Goal: Information Seeking & Learning: Learn about a topic

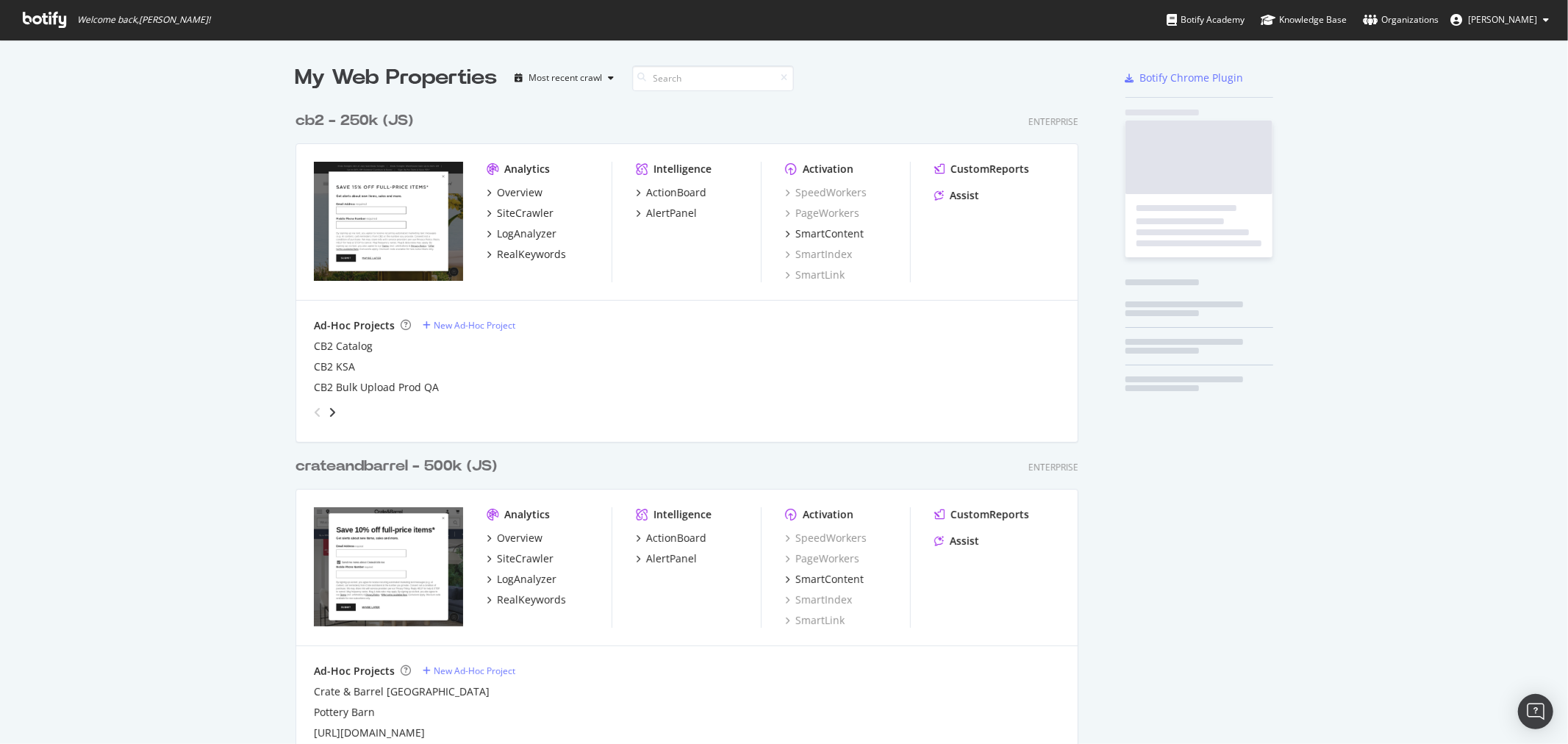
scroll to position [1539, 782]
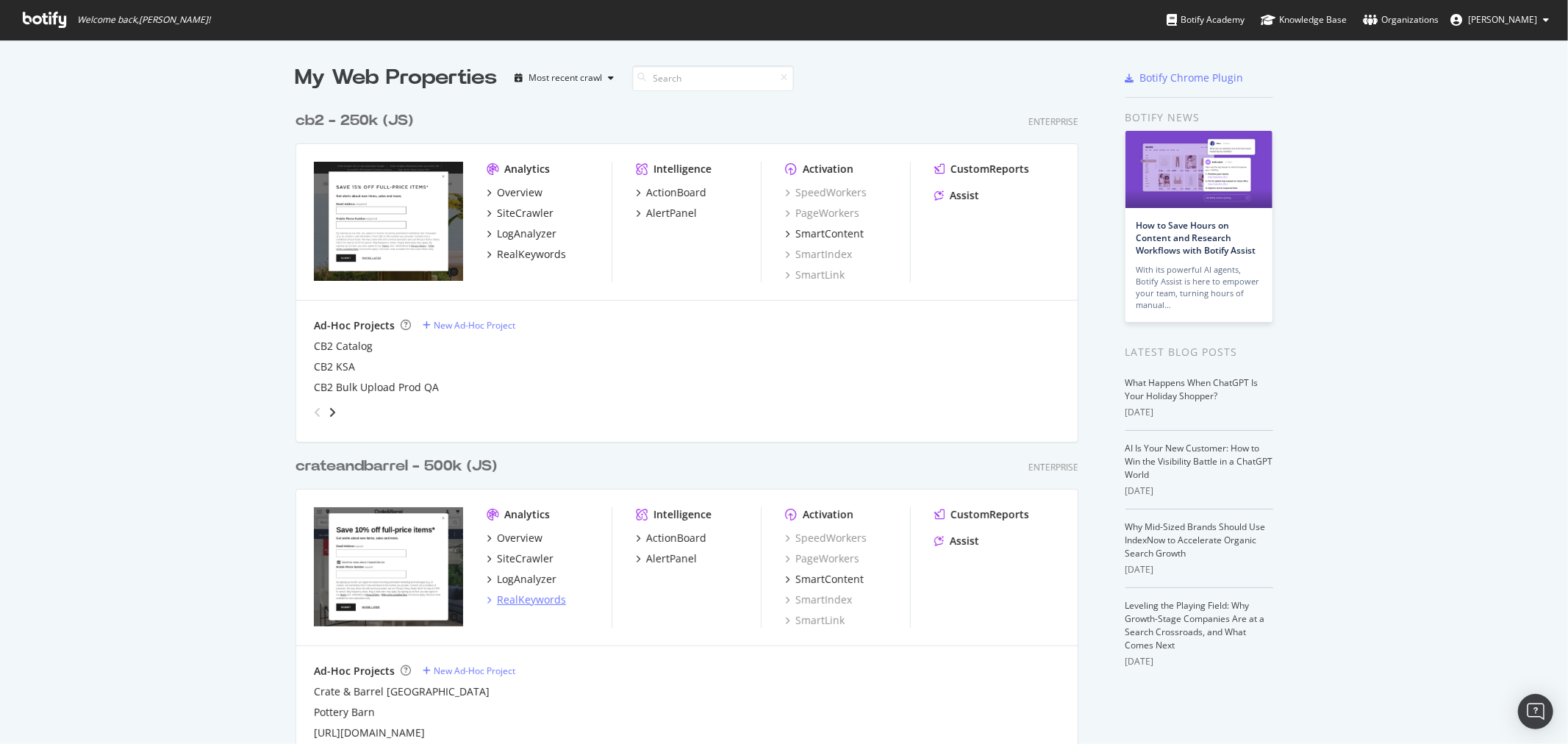
click at [543, 603] on div "RealKeywords" at bounding box center [532, 600] width 69 height 15
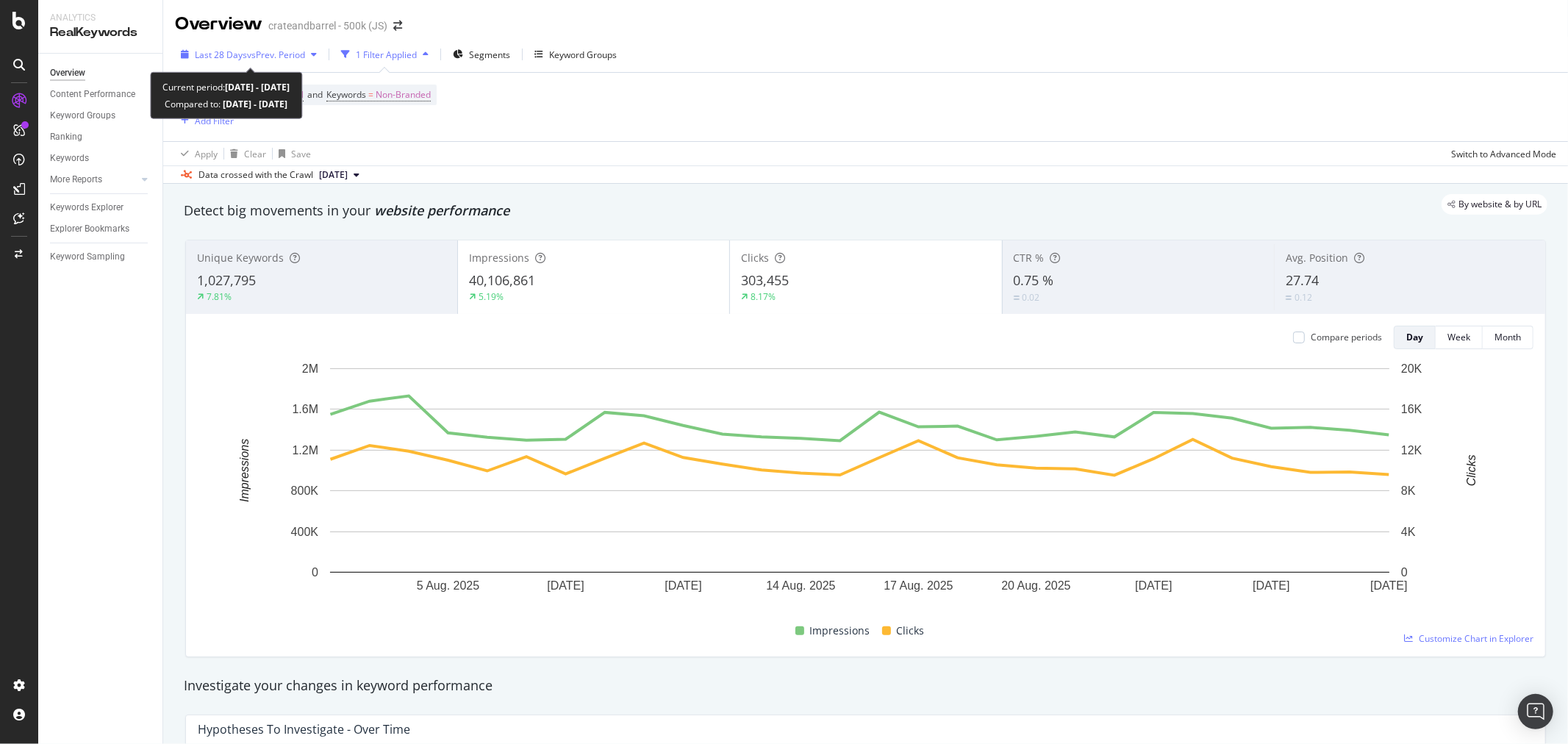
click at [292, 63] on div "Last 28 Days vs Prev. Period" at bounding box center [248, 54] width 148 height 22
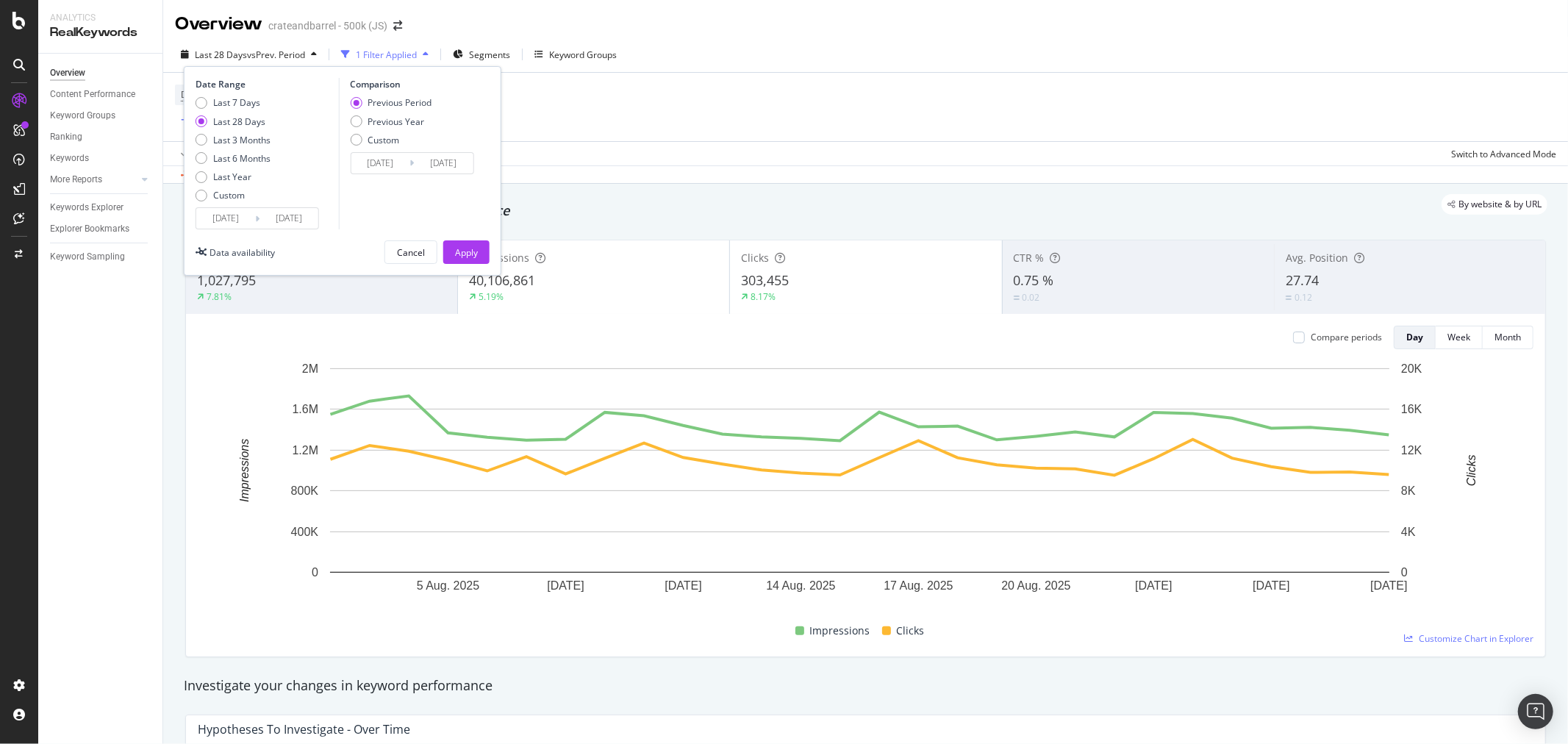
click at [191, 106] on div "Date Range Last 7 Days Last 28 Days Last 3 Months Last 6 Months Last Year Custo…" at bounding box center [342, 171] width 318 height 210
click at [202, 105] on div "Last 7 Days" at bounding box center [201, 103] width 12 height 12
type input "[DATE]"
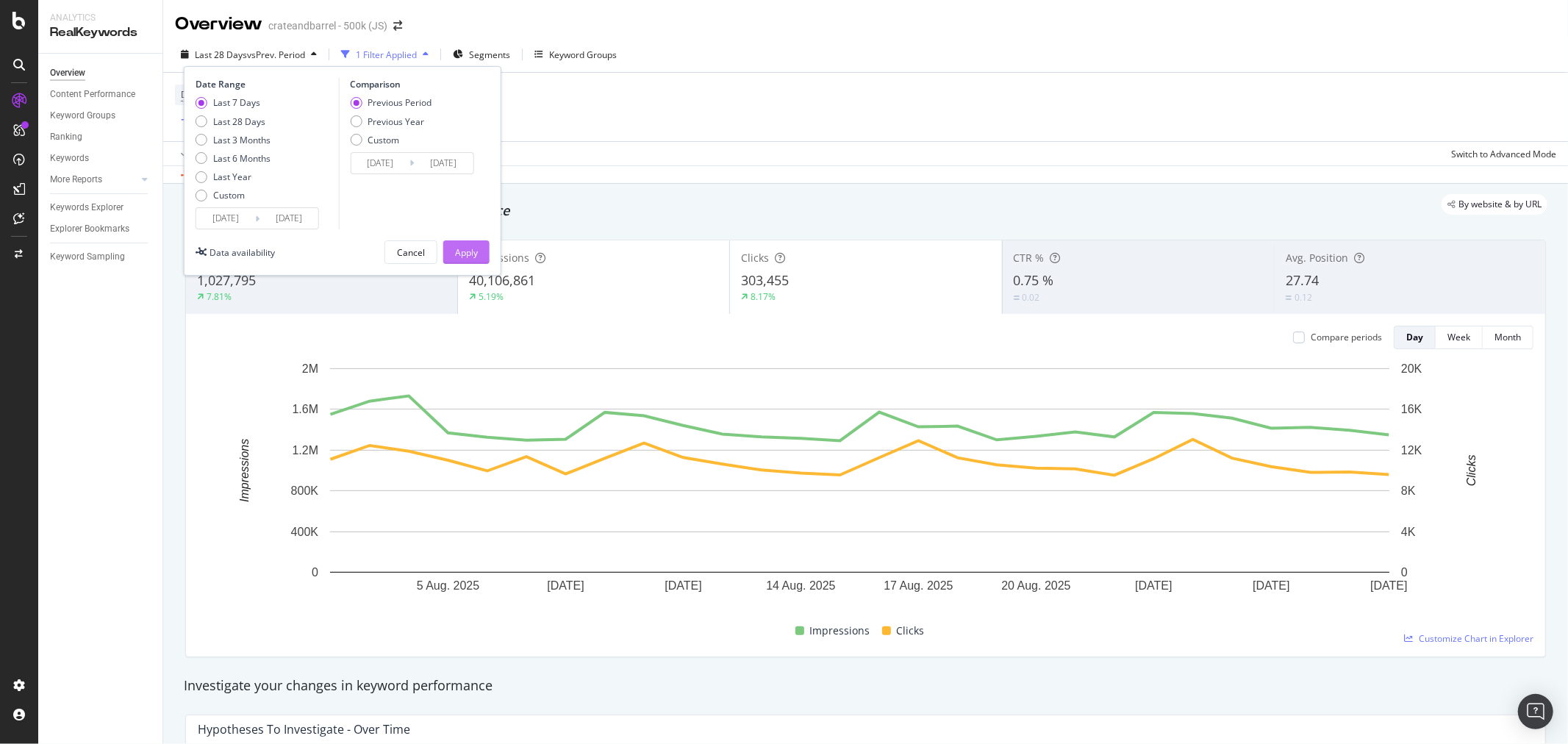
click at [467, 251] on div "Apply" at bounding box center [466, 252] width 23 height 13
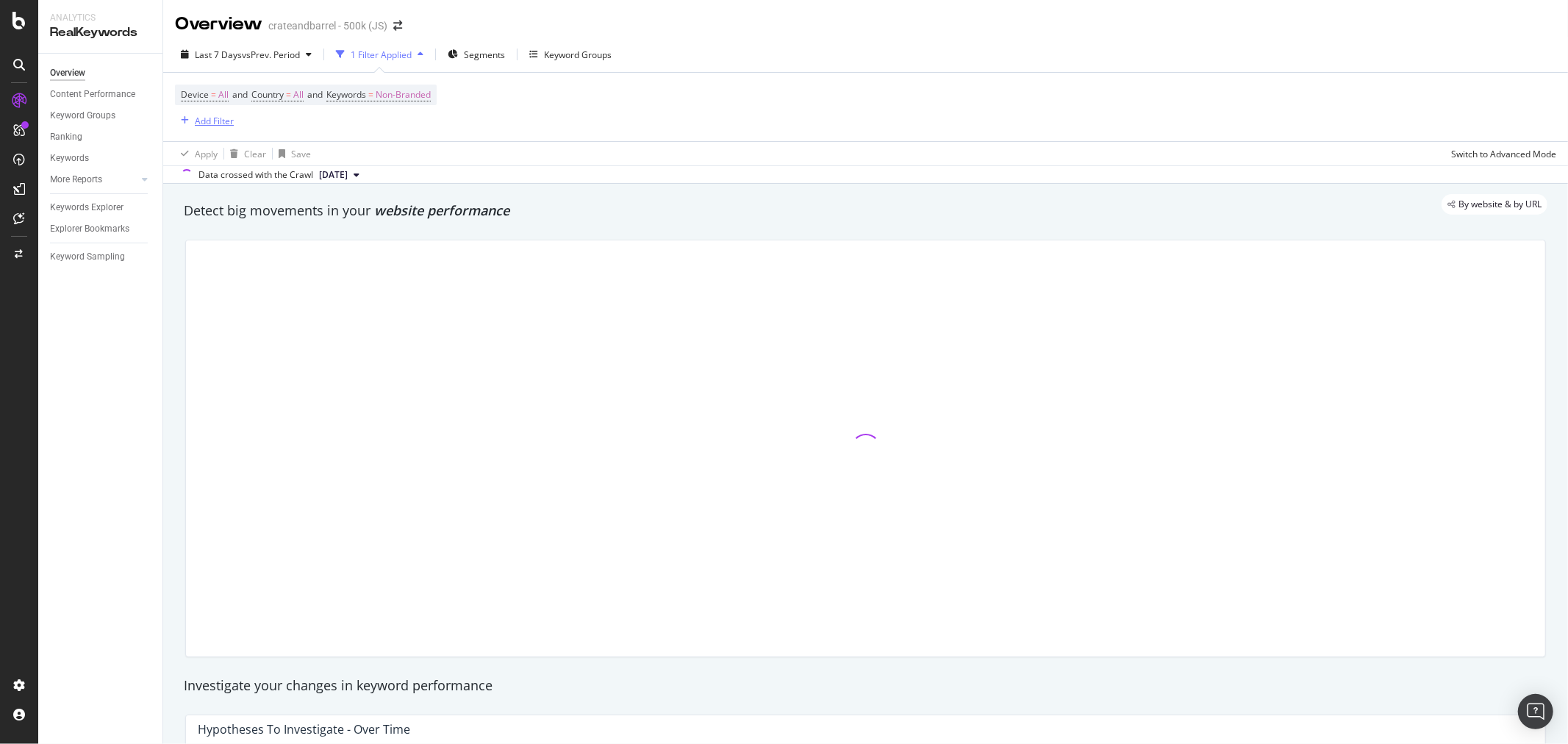
click at [209, 122] on div "Add Filter" at bounding box center [215, 121] width 39 height 13
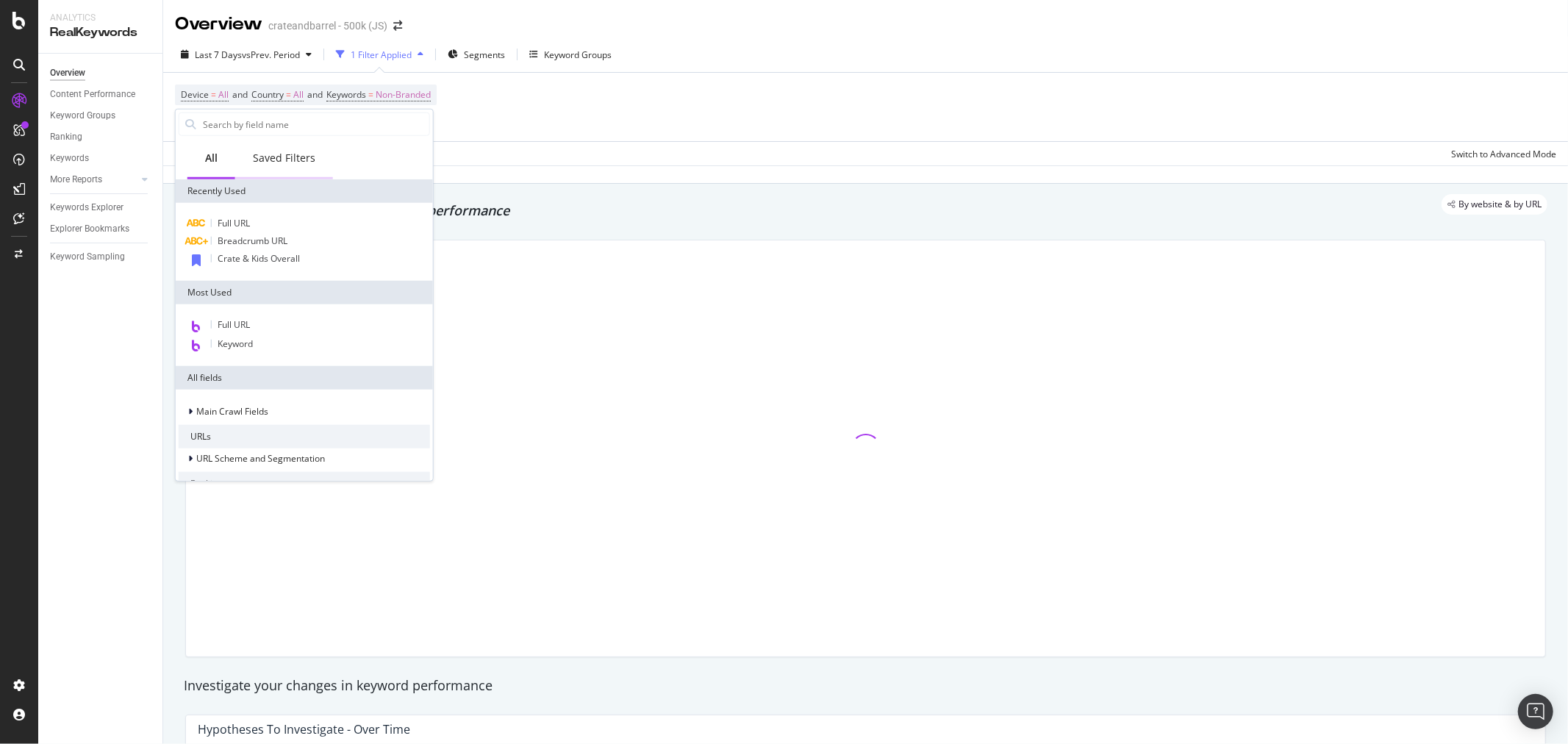
click at [295, 156] on div "Saved Filters" at bounding box center [285, 158] width 63 height 15
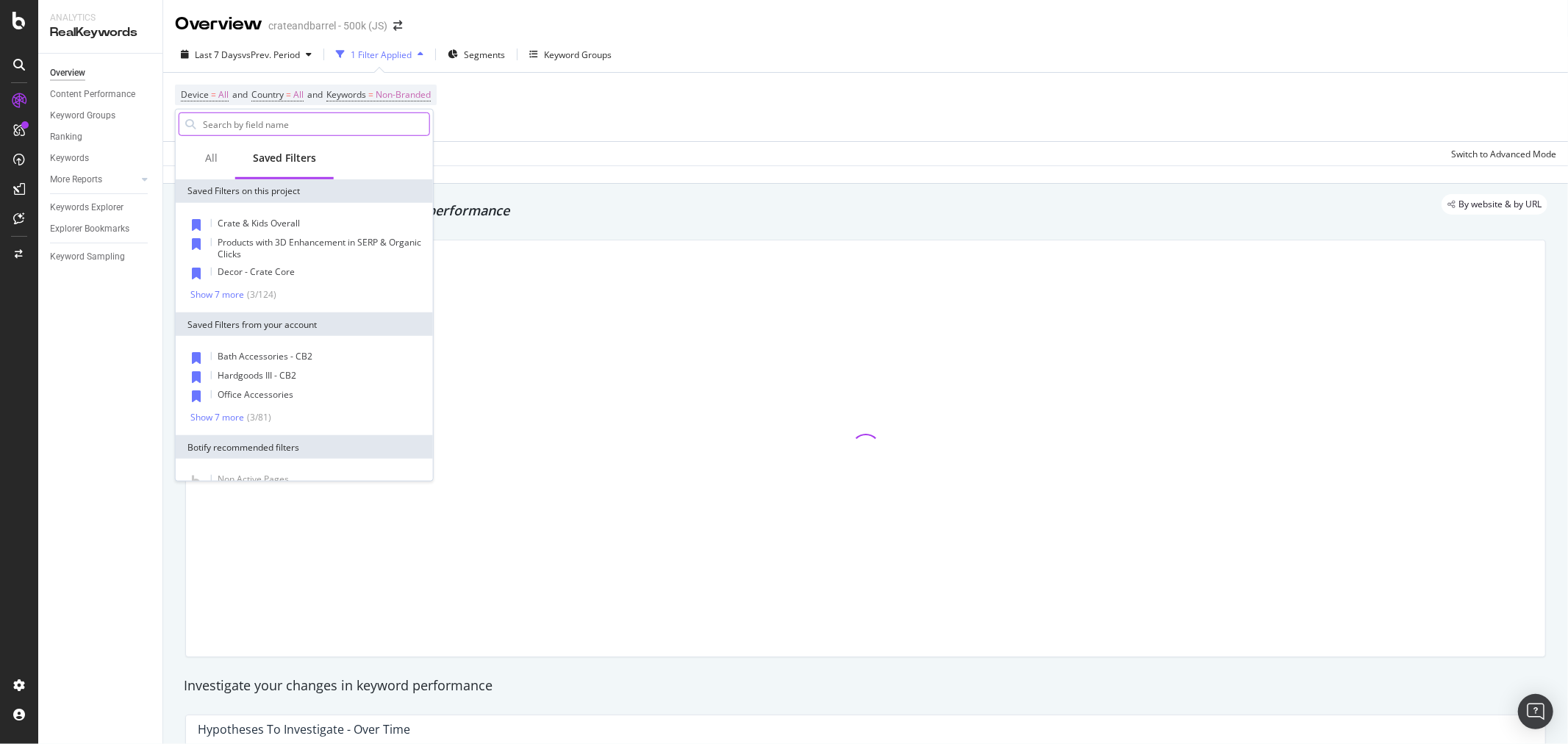
drag, startPoint x: 312, startPoint y: 125, endPoint x: 328, endPoint y: 127, distance: 16.1
click at [312, 125] on input "text" at bounding box center [315, 124] width 228 height 22
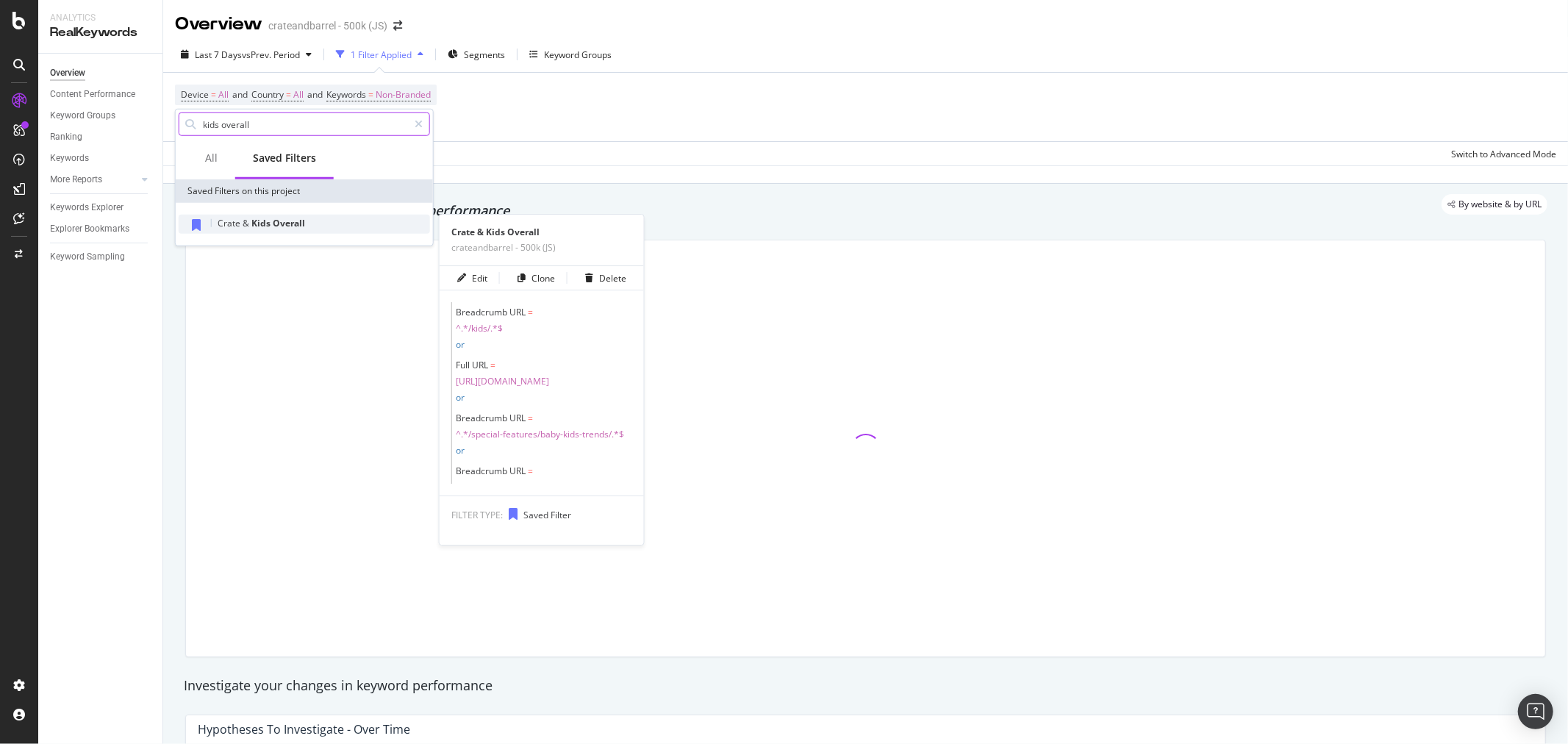
type input "kids overall"
click at [311, 231] on div "Crate & Kids Overall" at bounding box center [304, 224] width 251 height 19
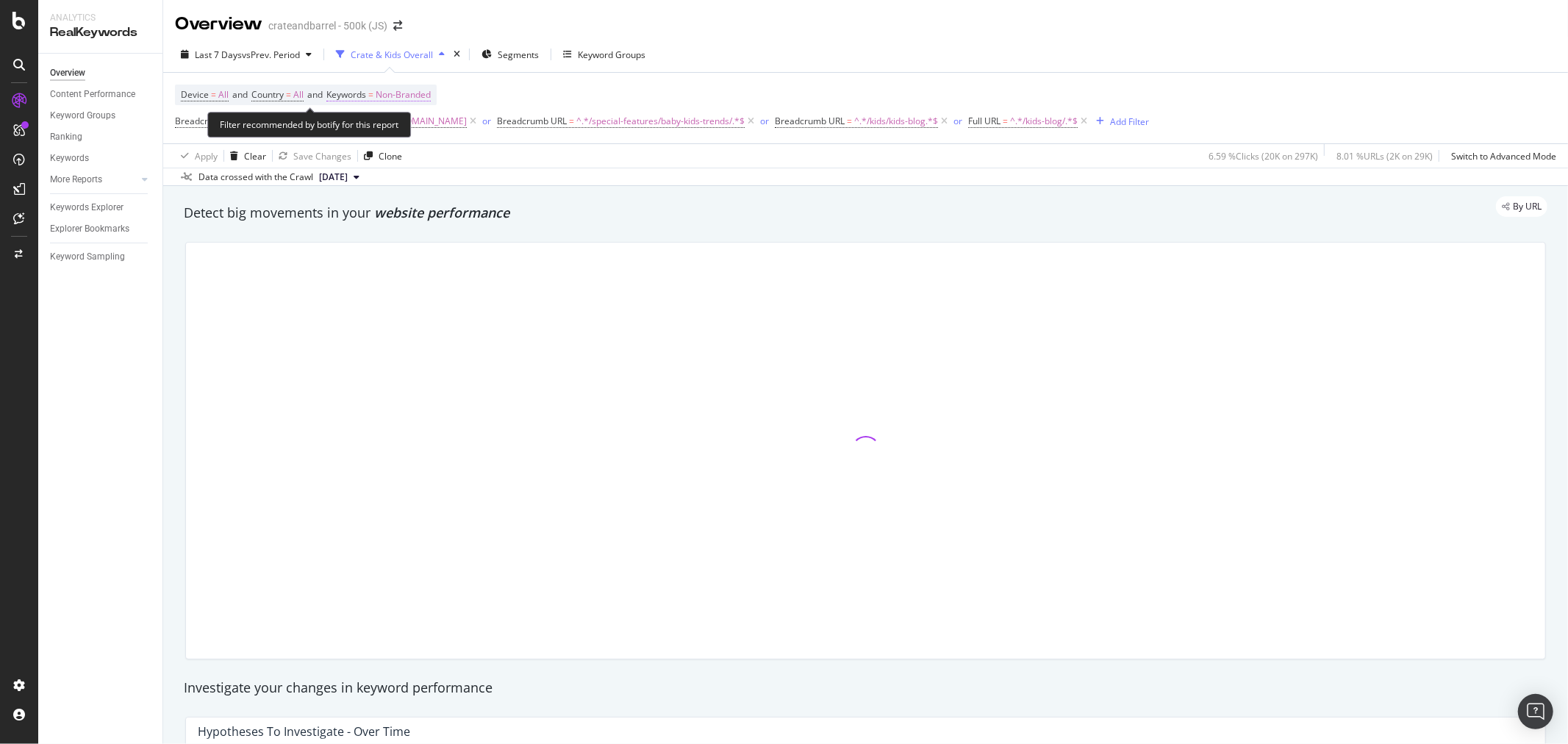
click at [427, 90] on span "Non-Branded" at bounding box center [403, 94] width 55 height 21
click at [406, 124] on span "Non-Branded" at bounding box center [379, 130] width 61 height 13
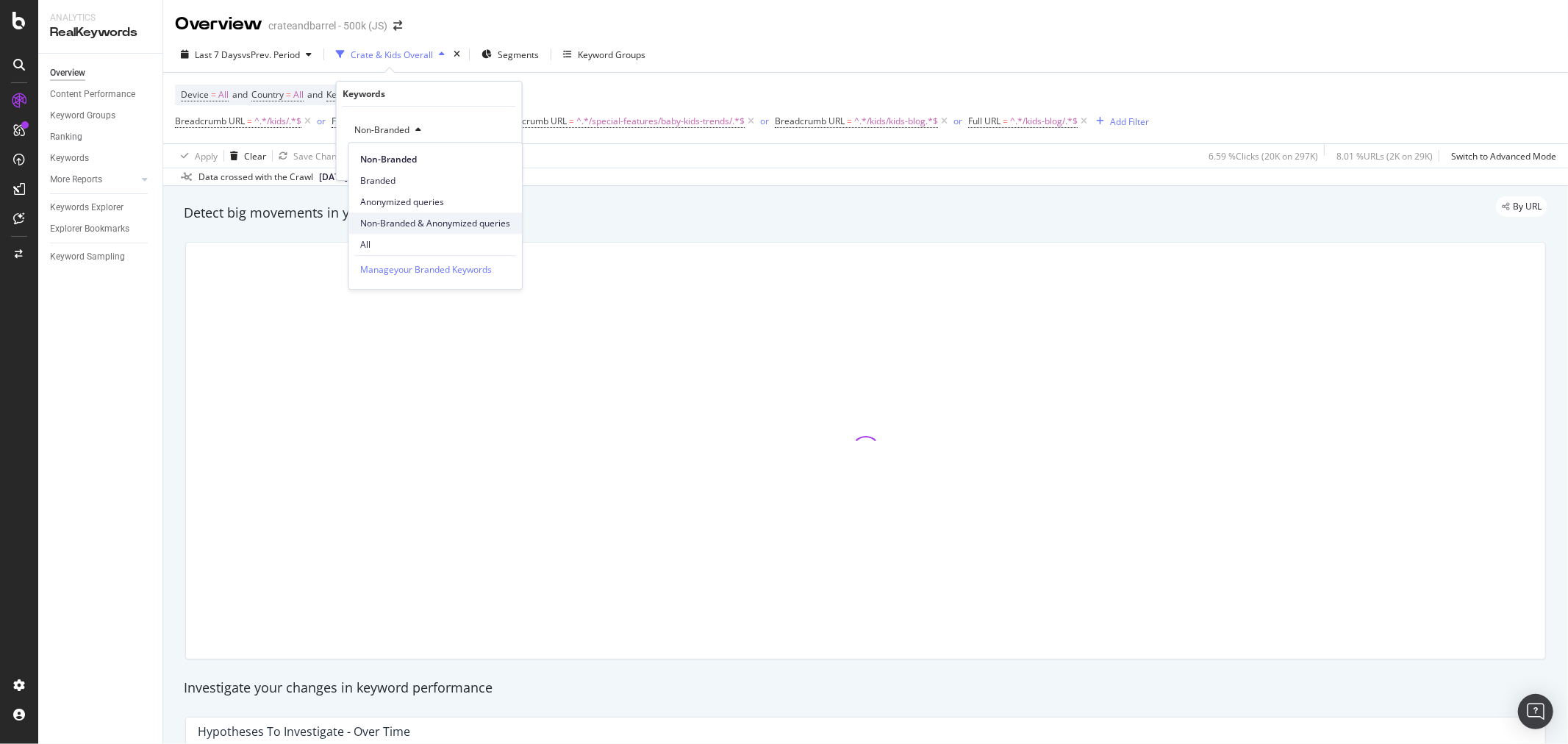
click at [391, 233] on div "Non-Branded & Anonymized queries" at bounding box center [435, 224] width 174 height 22
click at [400, 130] on span "Non-Branded & Anonymized queries" at bounding box center [426, 130] width 156 height 13
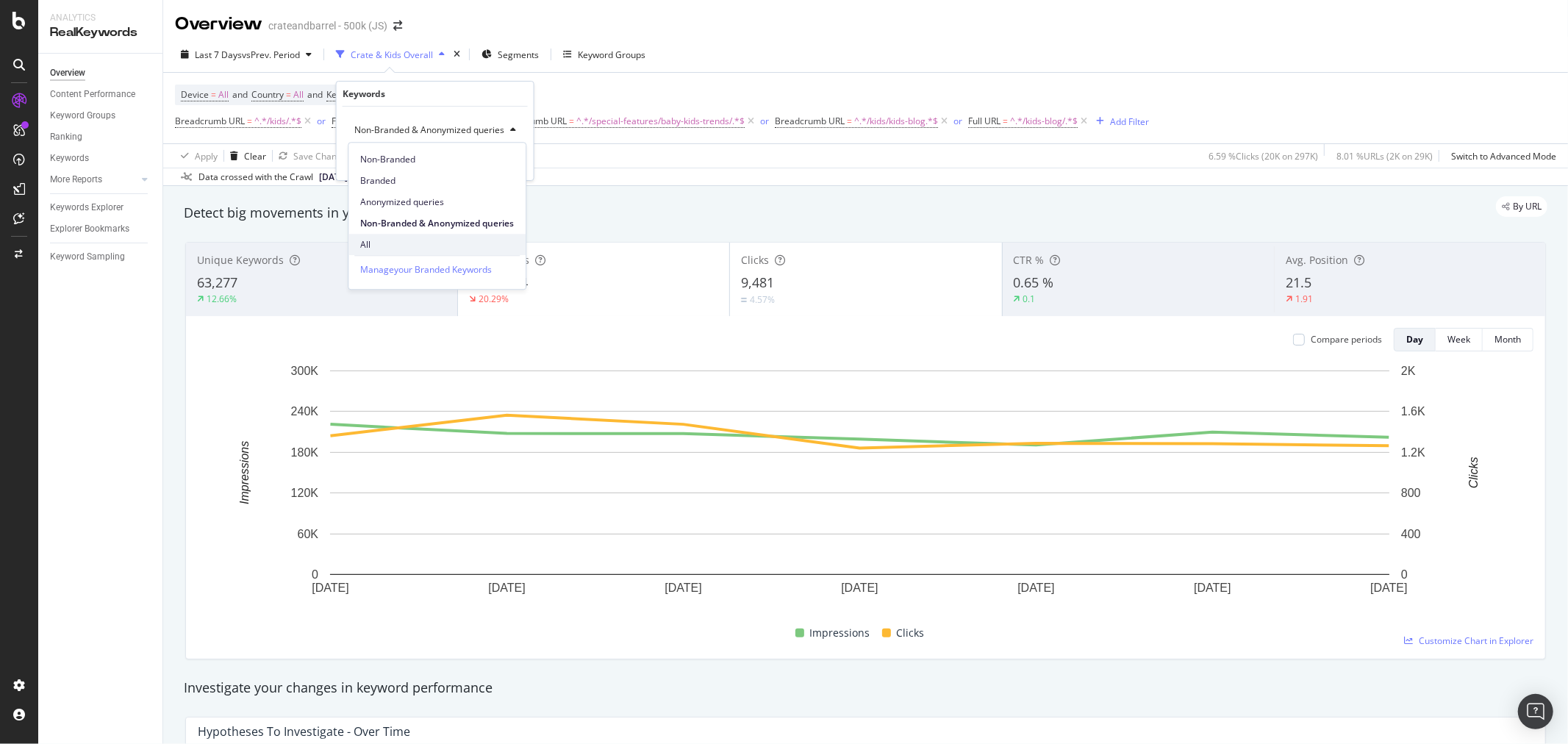
click at [390, 241] on span "All" at bounding box center [437, 244] width 154 height 13
click at [498, 163] on div "Apply" at bounding box center [498, 161] width 23 height 13
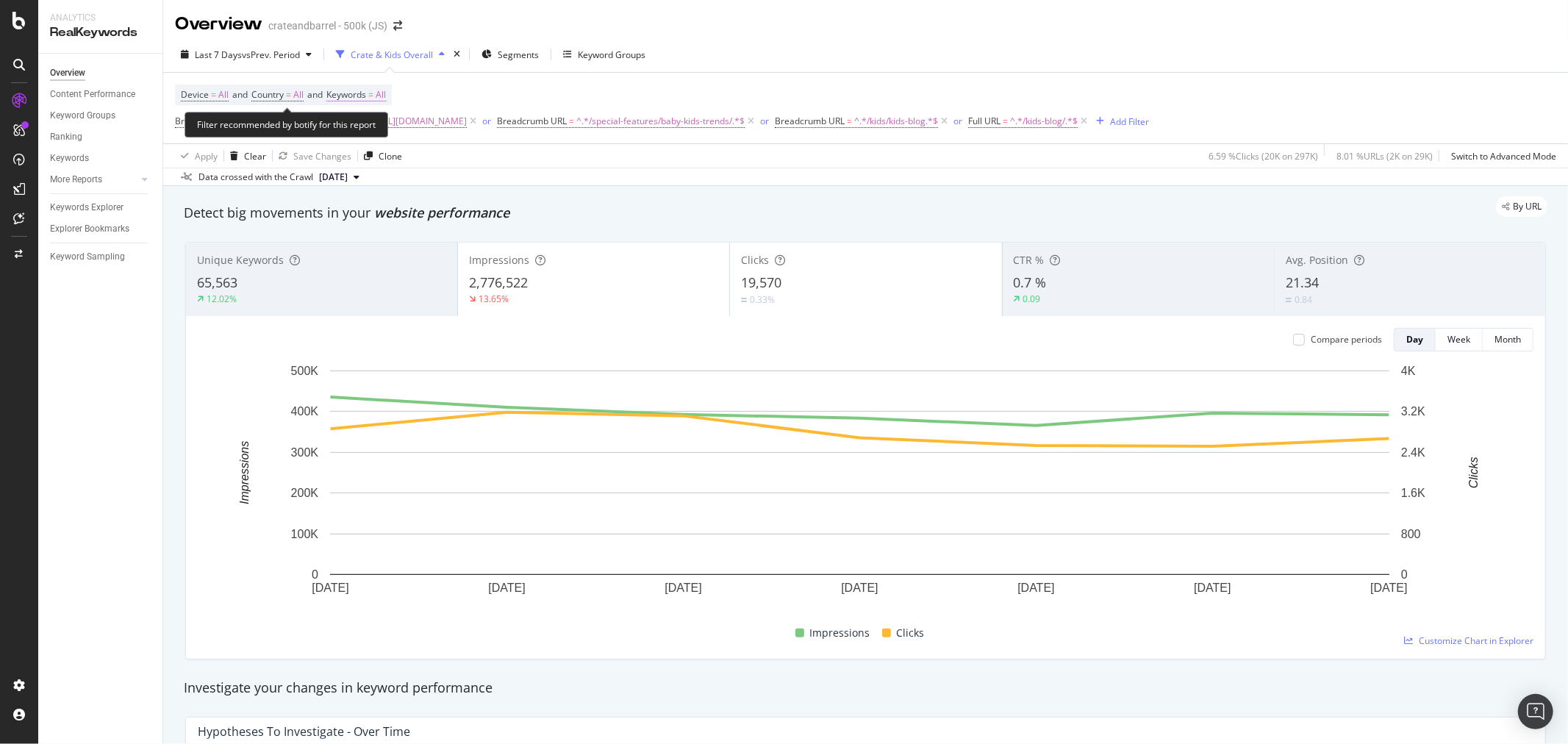
click at [386, 96] on span "All" at bounding box center [381, 94] width 10 height 21
click at [358, 128] on span "All" at bounding box center [356, 130] width 16 height 13
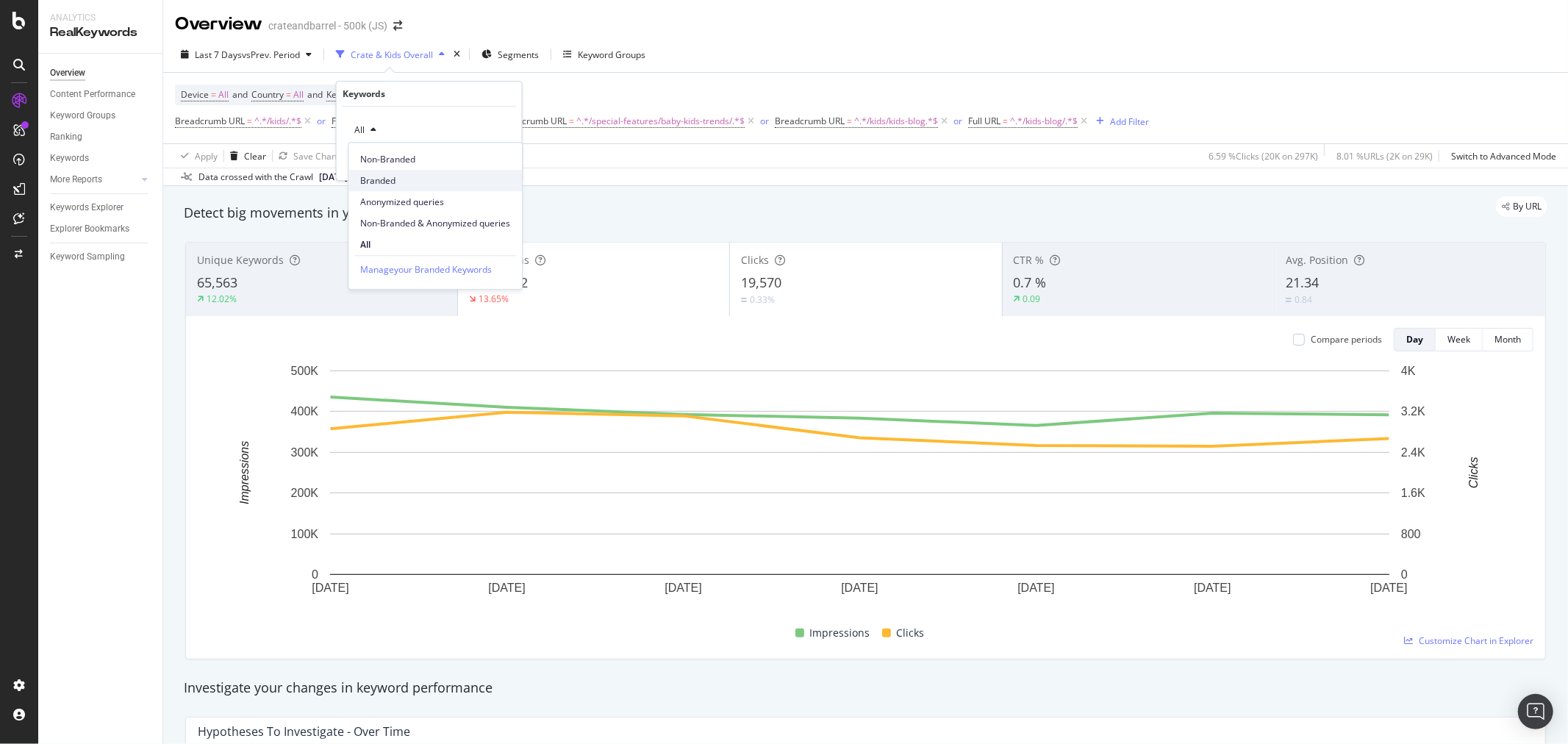
click at [383, 178] on span "Branded" at bounding box center [435, 181] width 150 height 13
click at [486, 159] on div "button" at bounding box center [478, 161] width 20 height 9
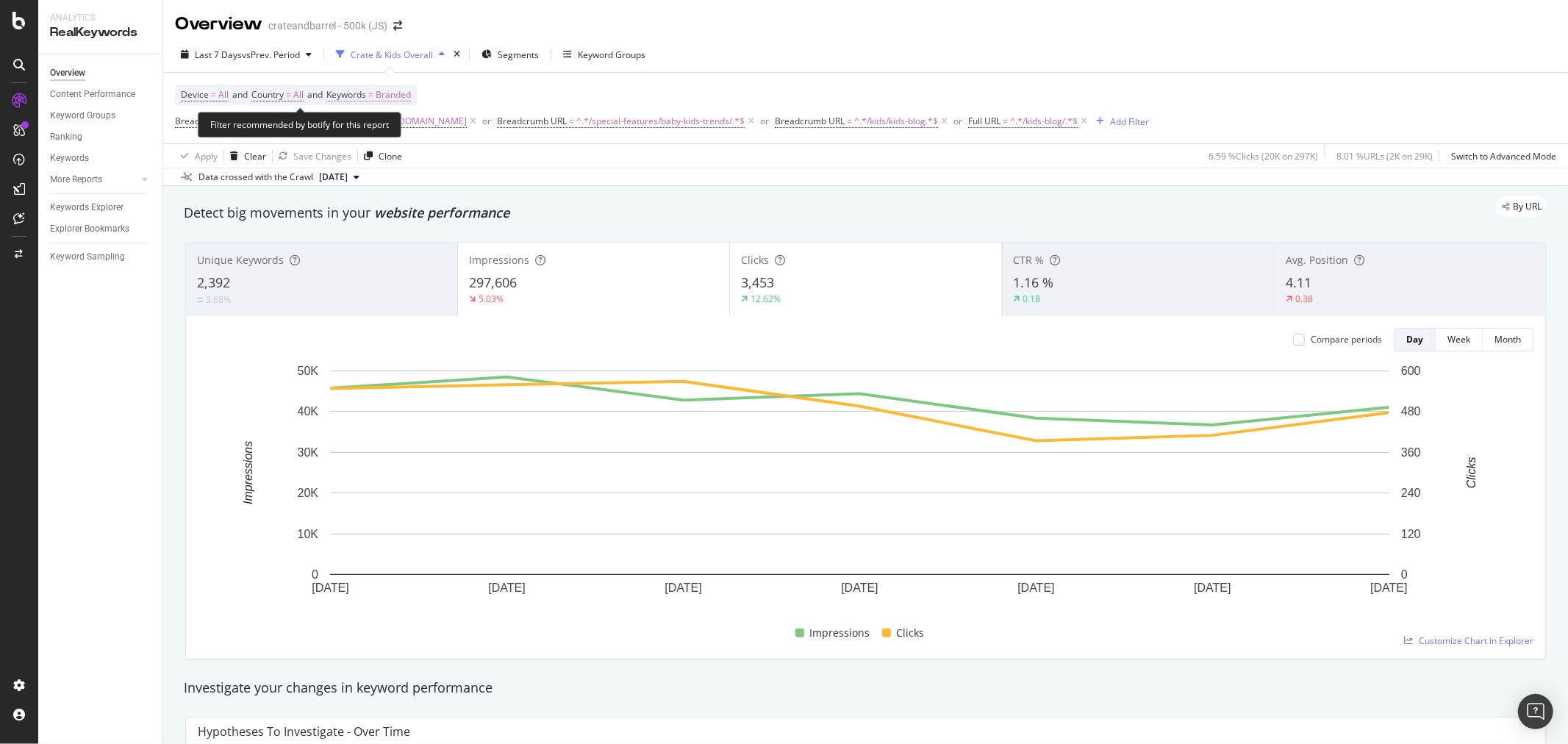
click at [404, 92] on span "Branded" at bounding box center [393, 94] width 35 height 21
click at [397, 131] on icon "button" at bounding box center [398, 130] width 6 height 9
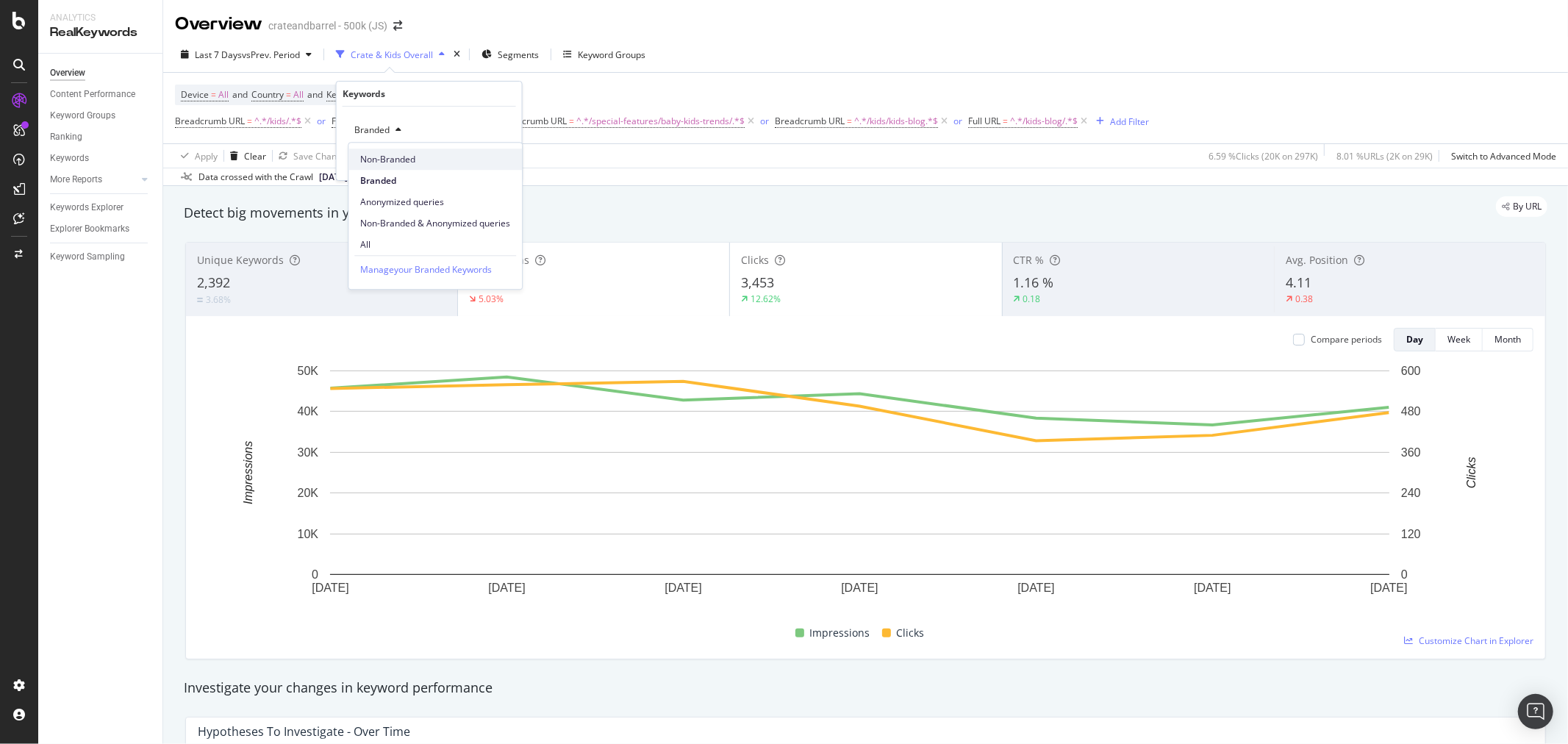
click at [394, 164] on span "Non-Branded" at bounding box center [435, 159] width 150 height 13
click at [496, 163] on div "Apply" at bounding box center [498, 161] width 23 height 13
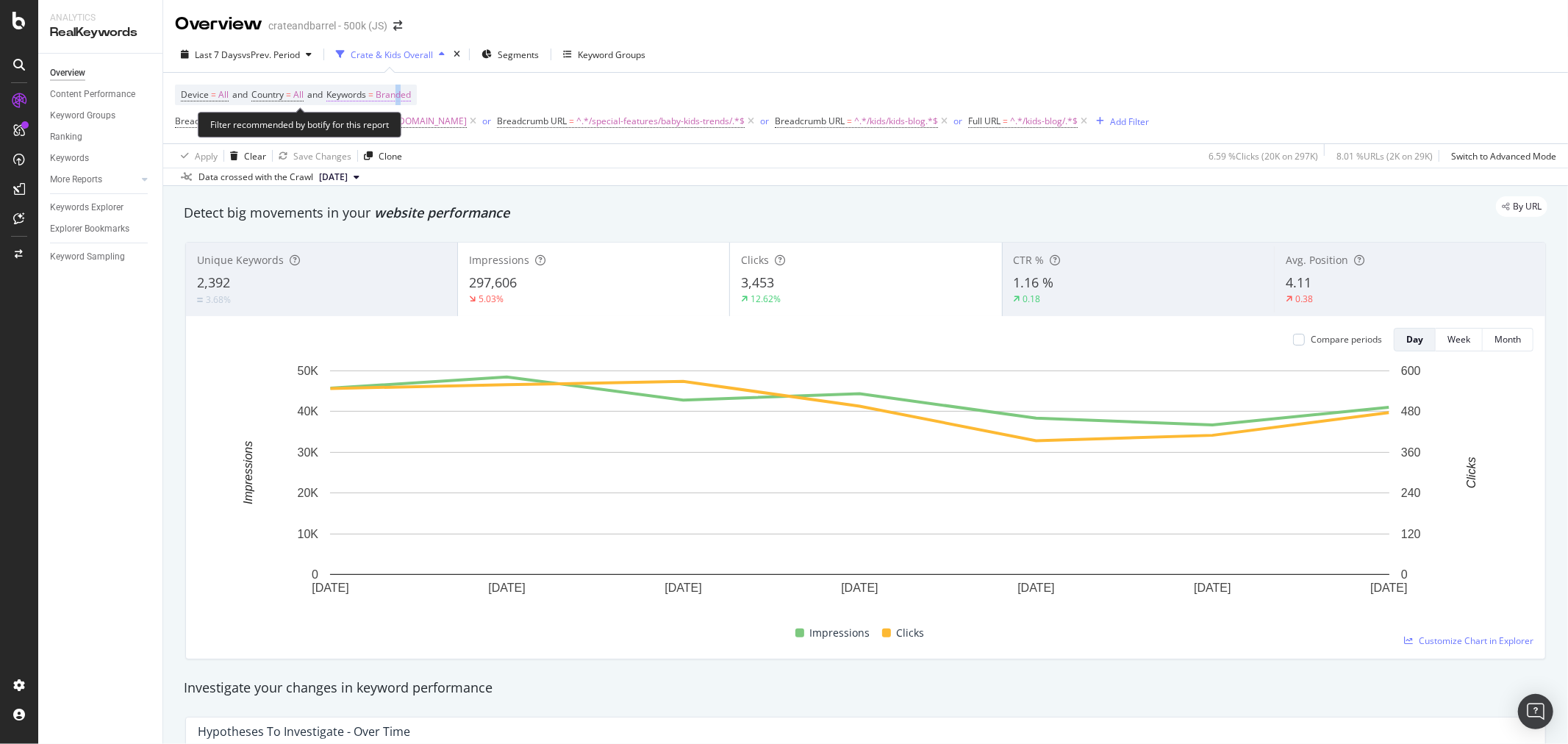
click at [405, 93] on span "Branded" at bounding box center [393, 94] width 35 height 21
click at [386, 131] on span "Branded" at bounding box center [369, 130] width 41 height 13
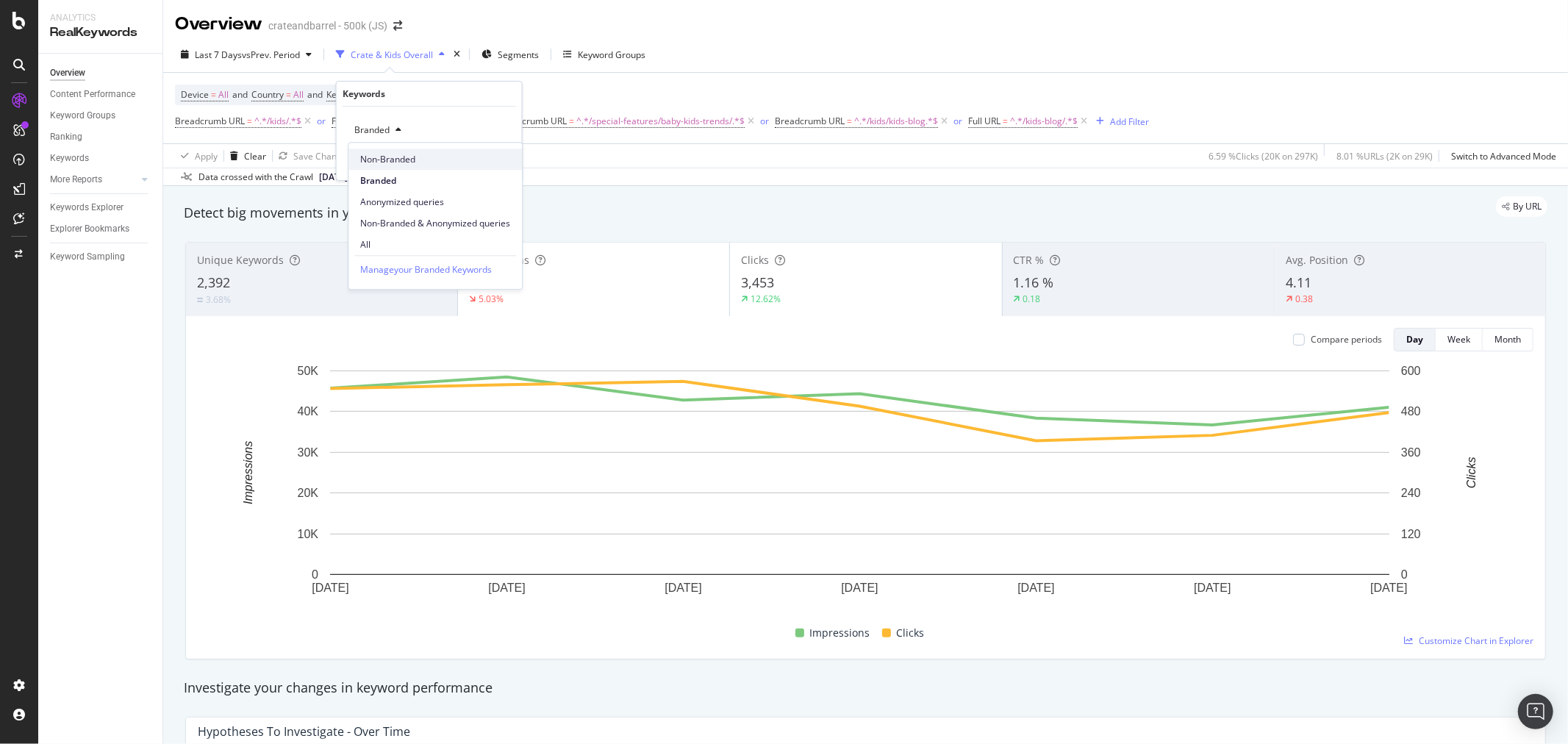
click at [386, 157] on span "Non-Branded" at bounding box center [435, 159] width 150 height 13
click at [497, 163] on div "Apply" at bounding box center [498, 161] width 23 height 13
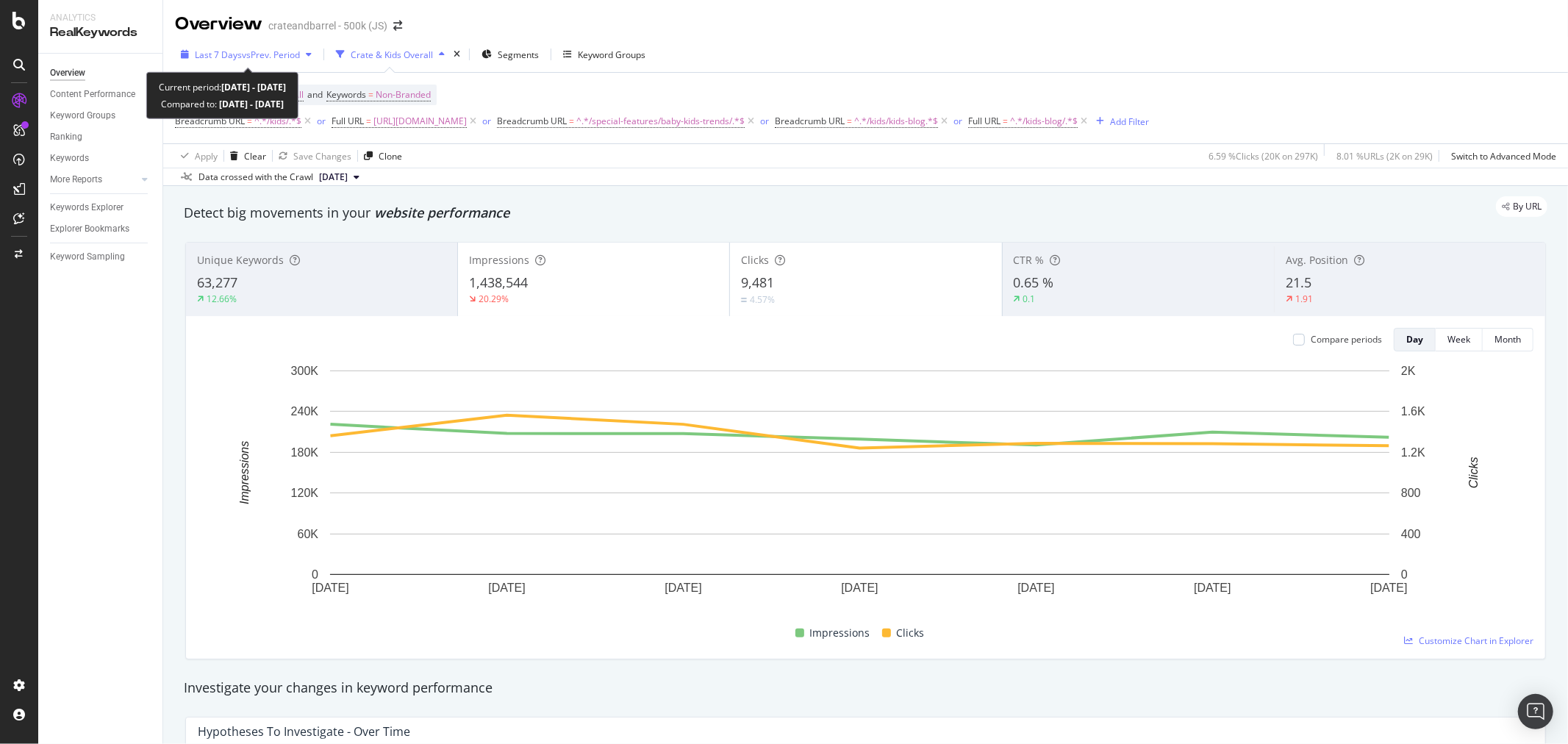
click at [297, 52] on span "vs Prev. Period" at bounding box center [271, 54] width 58 height 13
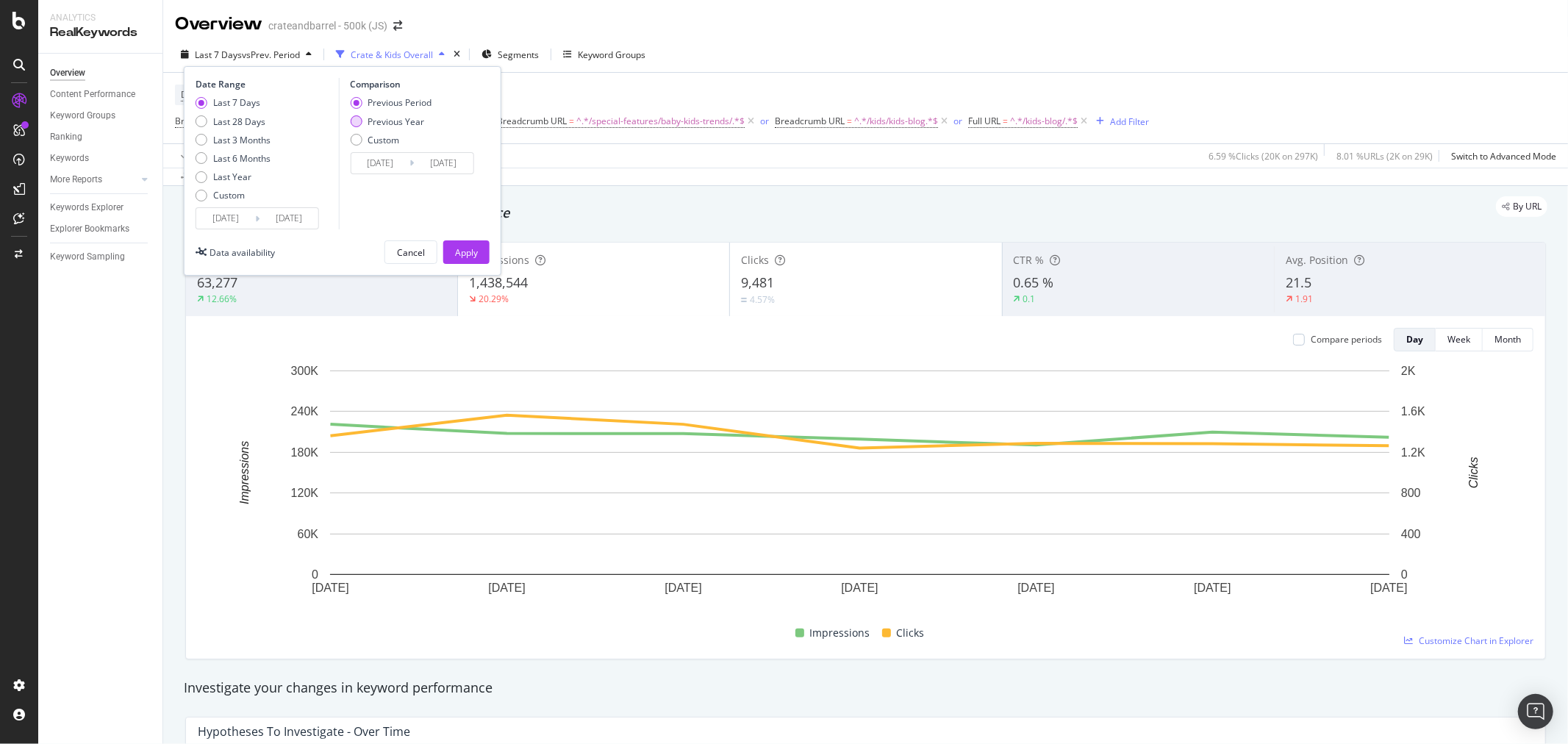
click at [353, 119] on div "Previous Year" at bounding box center [356, 122] width 12 height 12
type input "[DATE]"
click at [468, 248] on div "Apply" at bounding box center [466, 252] width 23 height 13
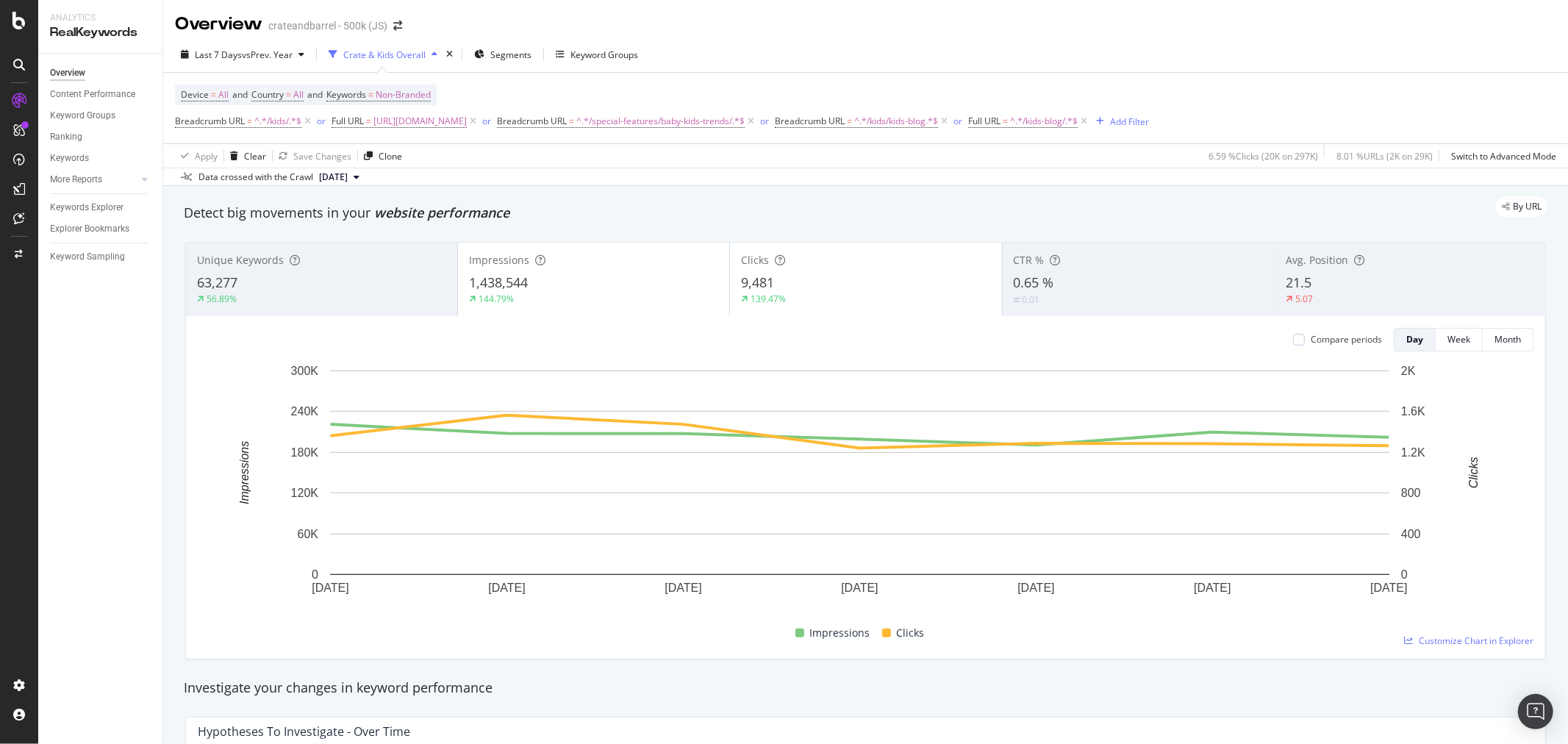
drag, startPoint x: 1067, startPoint y: 674, endPoint x: 1064, endPoint y: 686, distance: 12.4
drag, startPoint x: 1064, startPoint y: 686, endPoint x: 1009, endPoint y: 680, distance: 55.3
click at [1010, 680] on div "Investigate your changes in keyword performance" at bounding box center [865, 688] width 1364 height 19
click at [404, 94] on span "Non-Branded" at bounding box center [403, 94] width 55 height 21
click at [386, 125] on span "Non-Branded" at bounding box center [379, 130] width 61 height 13
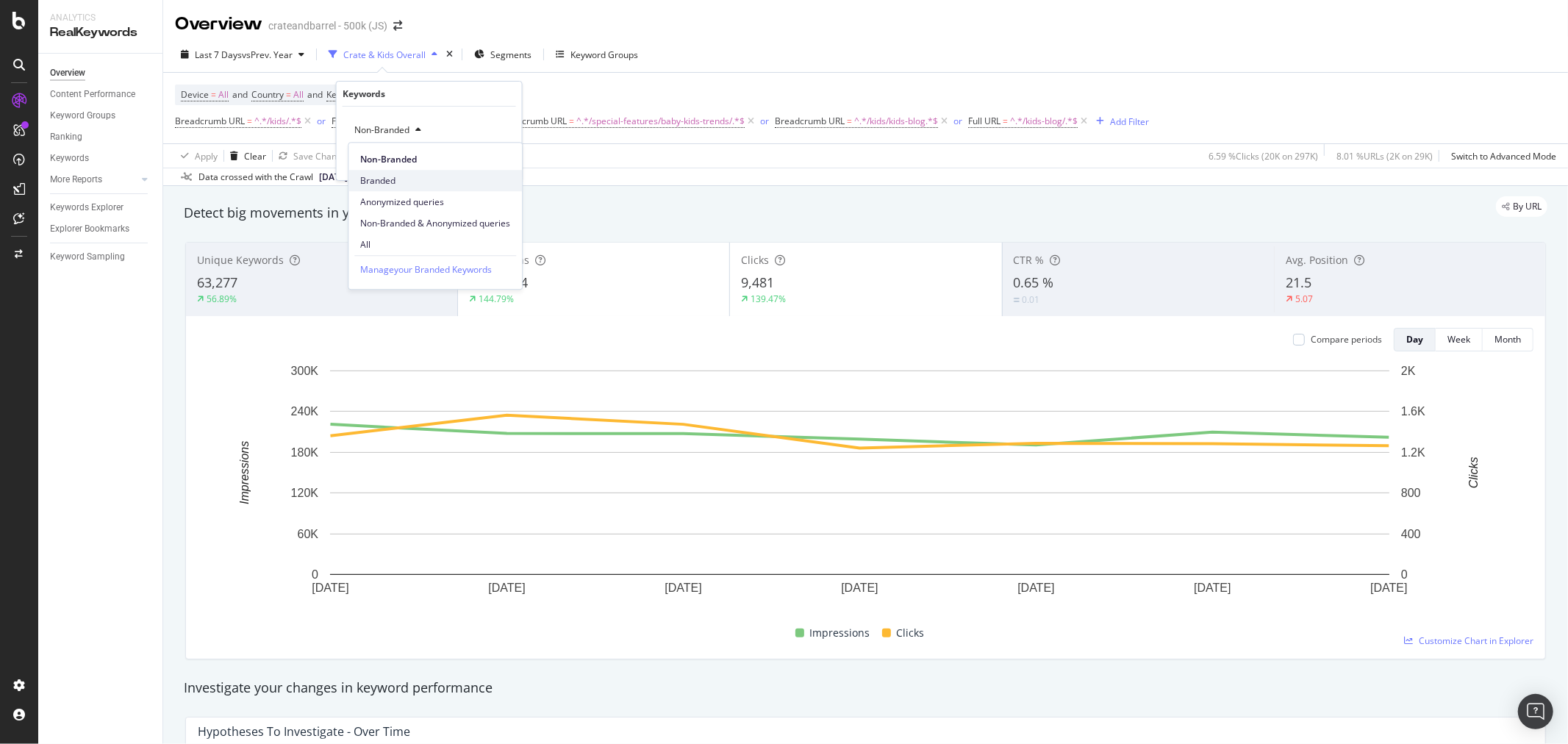
click at [387, 178] on span "Branded" at bounding box center [435, 181] width 150 height 13
click at [489, 164] on div "Apply" at bounding box center [498, 161] width 23 height 13
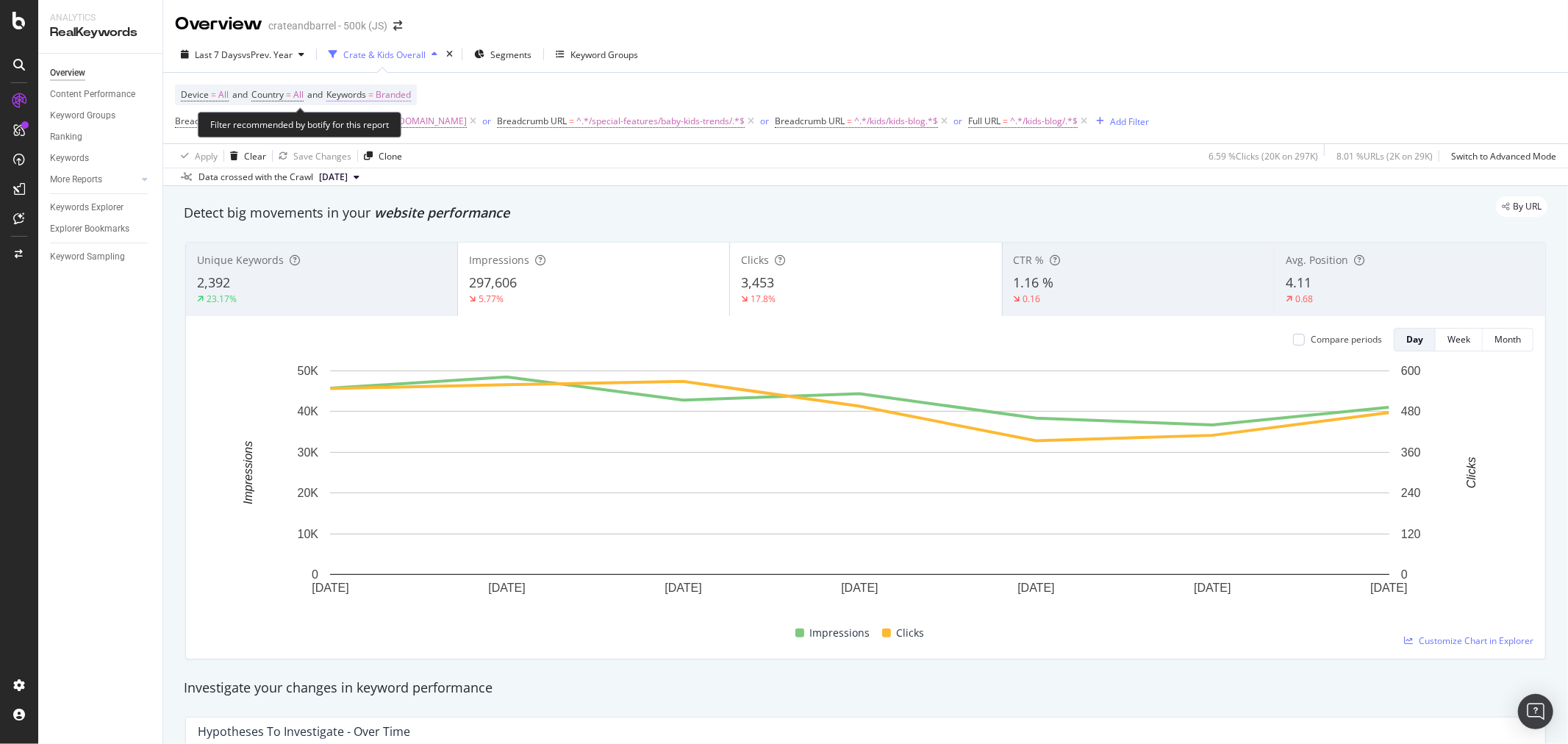
click at [389, 96] on span "Branded" at bounding box center [393, 94] width 35 height 21
click at [389, 135] on div "Branded" at bounding box center [378, 130] width 59 height 22
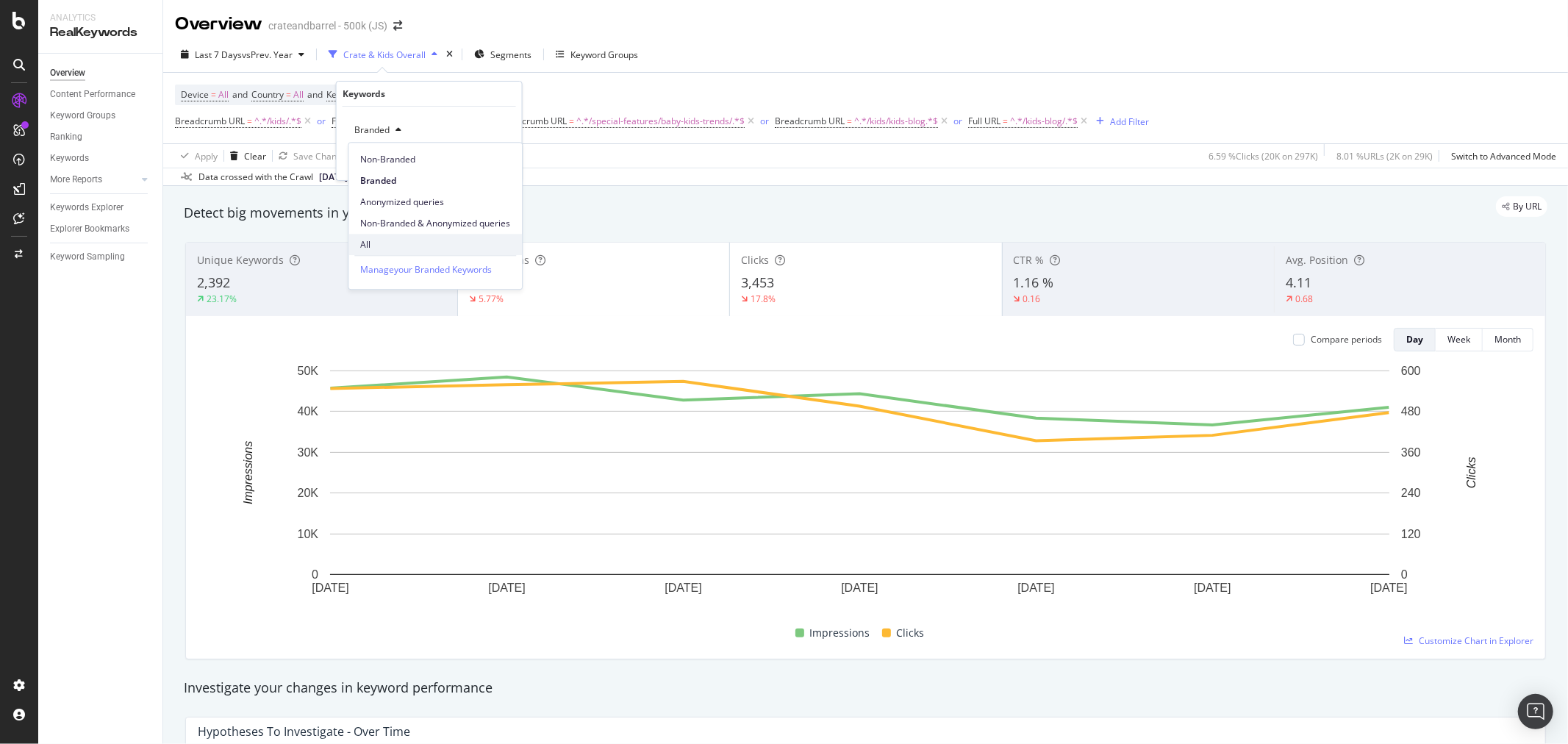
click at [388, 239] on span "All" at bounding box center [435, 244] width 150 height 13
click at [500, 160] on div "Apply" at bounding box center [498, 161] width 23 height 13
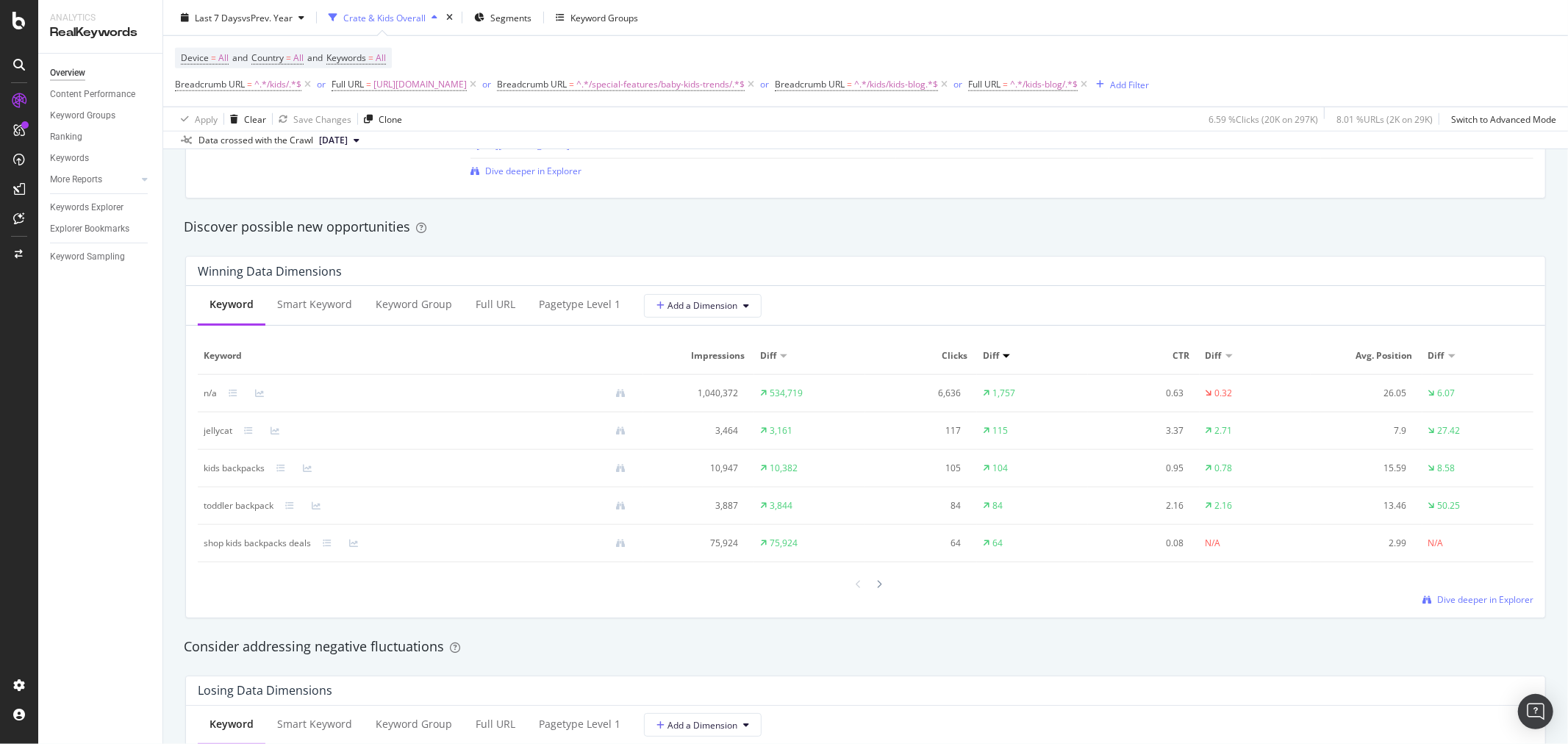
scroll to position [1225, 0]
click at [877, 583] on icon at bounding box center [880, 583] width 6 height 9
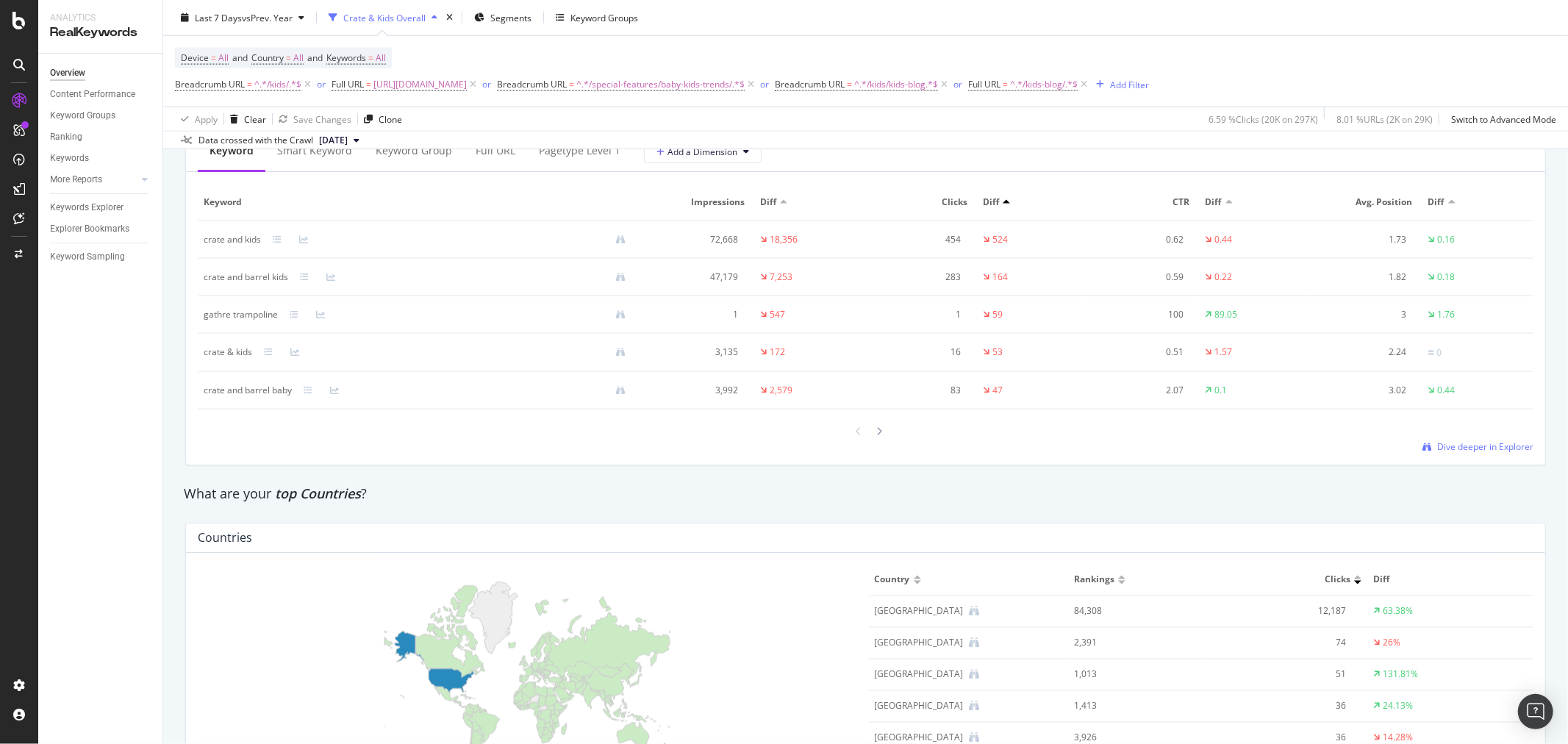
scroll to position [1716, 0]
